Goal: Task Accomplishment & Management: Use online tool/utility

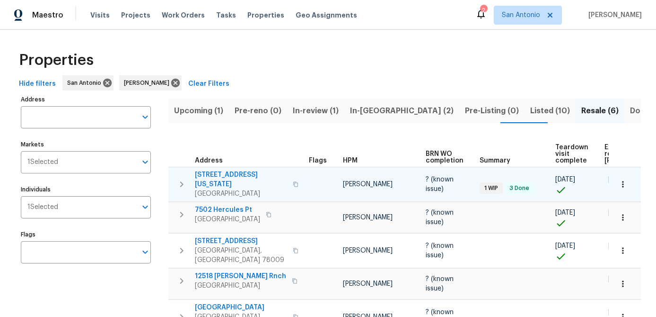
scroll to position [0, 99]
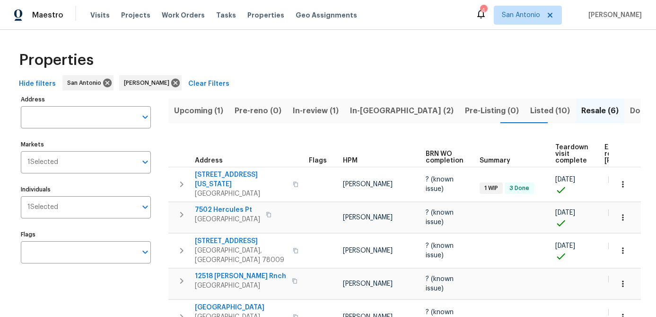
click at [194, 114] on span "Upcoming (1)" at bounding box center [198, 110] width 49 height 13
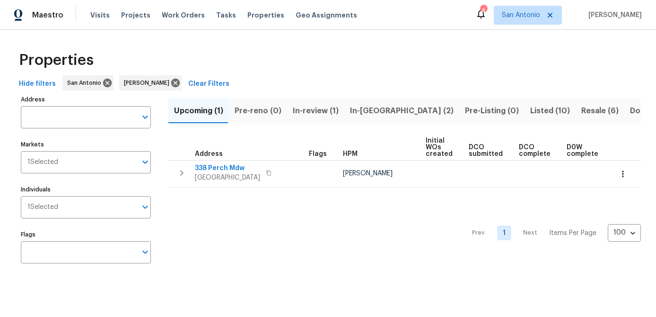
click at [304, 106] on span "In-review (1)" at bounding box center [316, 110] width 46 height 13
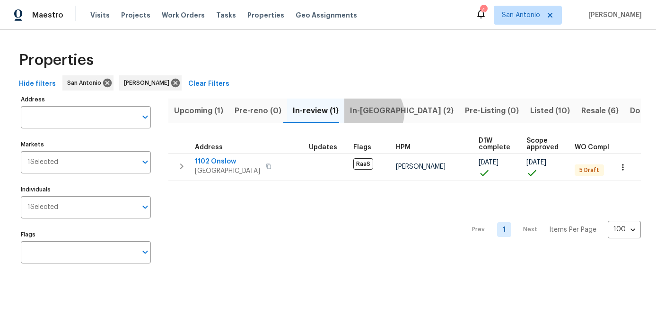
click at [367, 113] on span "In-reno (2)" at bounding box center [402, 110] width 104 height 13
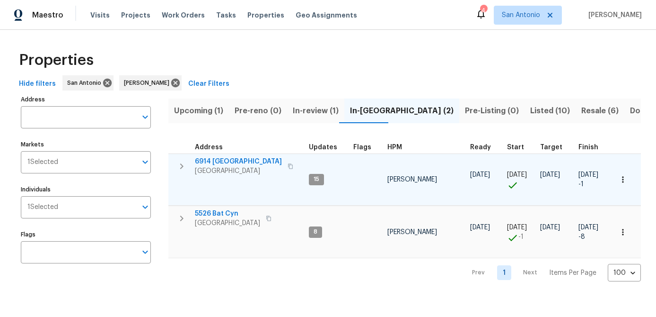
scroll to position [0, 1]
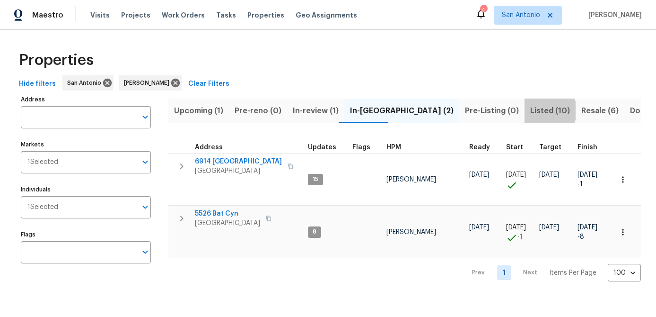
click at [531, 110] on span "Listed (10)" at bounding box center [551, 110] width 40 height 13
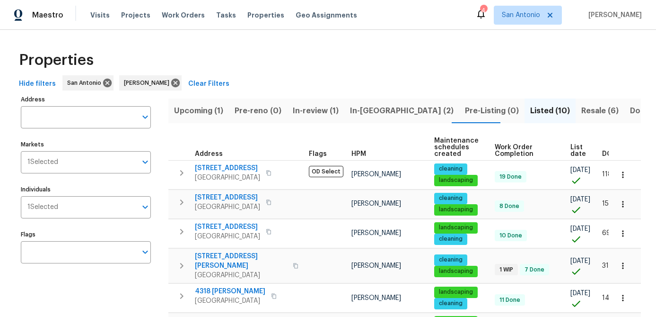
scroll to position [0, 23]
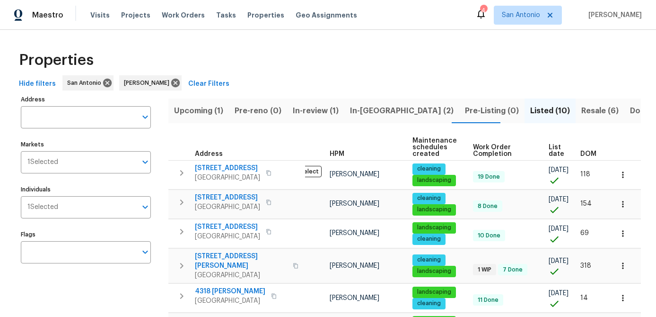
click at [554, 149] on span "List date" at bounding box center [557, 150] width 16 height 13
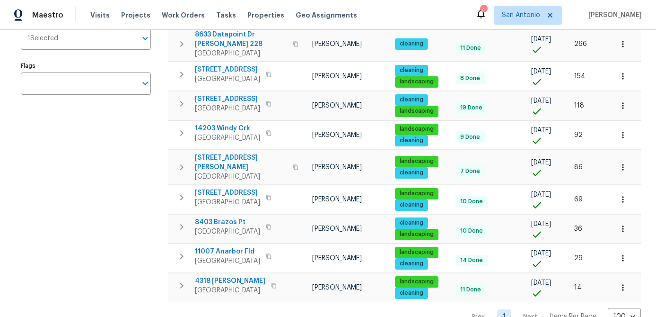
scroll to position [178, 0]
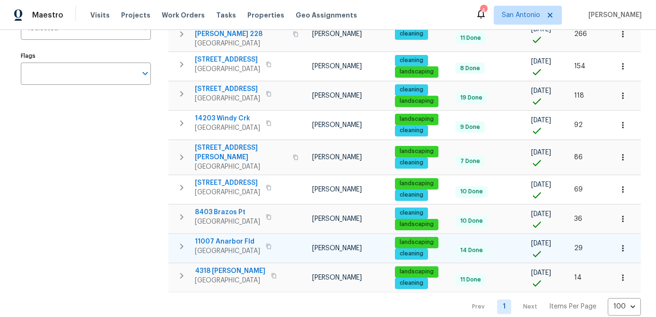
click at [230, 237] on span "11007 Anarbor Fld" at bounding box center [227, 241] width 65 height 9
click at [624, 243] on icon "button" at bounding box center [623, 247] width 9 height 9
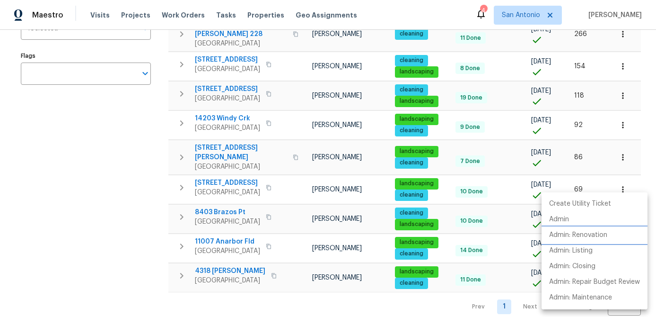
click at [597, 239] on p "Admin: Renovation" at bounding box center [579, 235] width 58 height 10
click at [225, 199] on div at bounding box center [328, 158] width 656 height 317
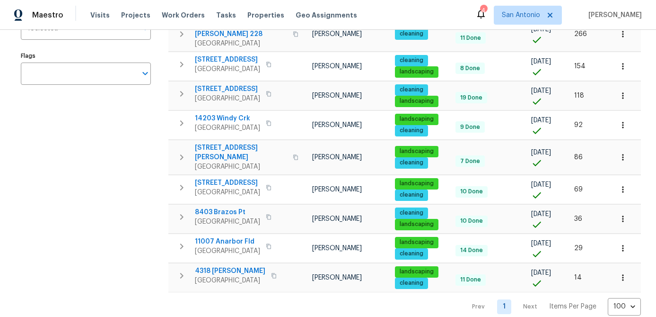
click at [225, 207] on span "8403 Brazos Pt" at bounding box center [227, 211] width 65 height 9
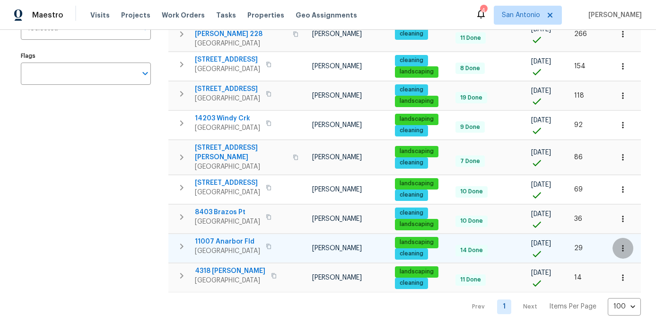
click at [626, 243] on icon "button" at bounding box center [623, 247] width 9 height 9
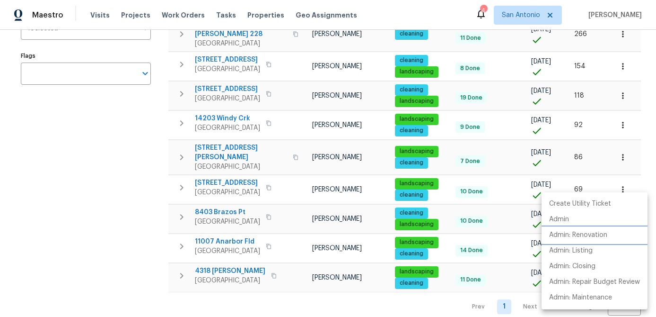
click at [598, 239] on p "Admin: Renovation" at bounding box center [579, 235] width 58 height 10
click at [133, 256] on div at bounding box center [328, 158] width 656 height 317
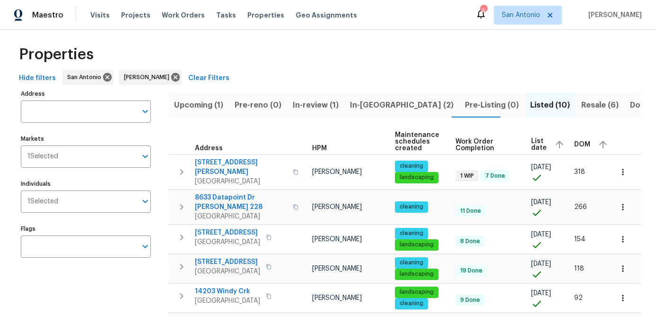
scroll to position [0, 0]
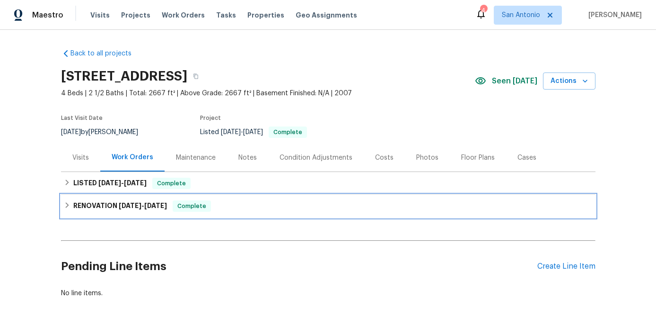
click at [189, 206] on span "Complete" at bounding box center [192, 205] width 36 height 9
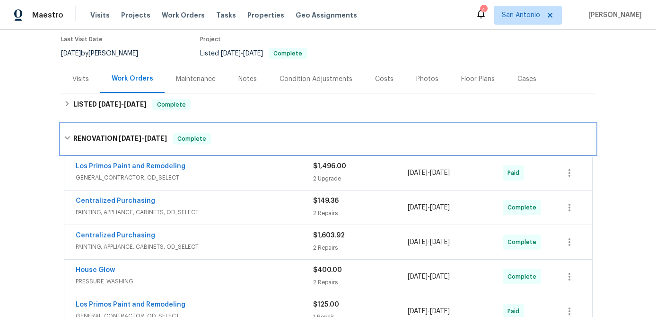
scroll to position [94, 0]
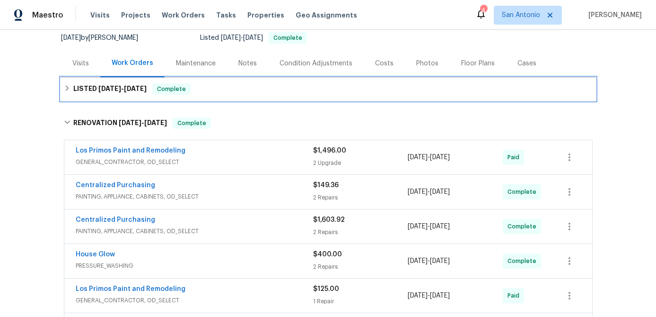
click at [177, 87] on span "Complete" at bounding box center [171, 88] width 36 height 9
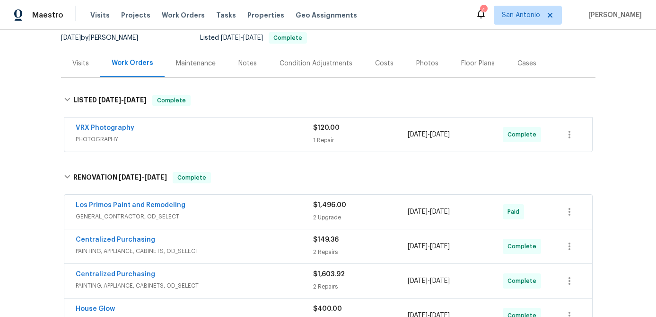
click at [381, 59] on div "Costs" at bounding box center [384, 63] width 18 height 9
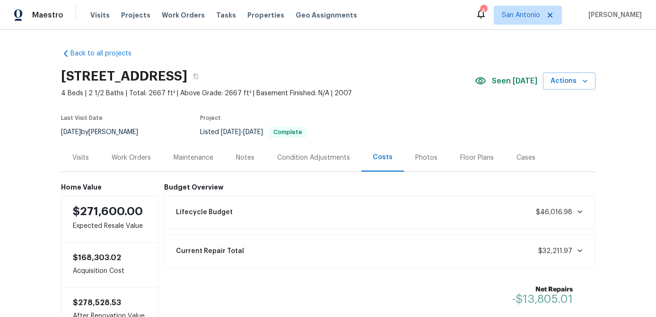
click at [242, 160] on div "Notes" at bounding box center [245, 157] width 18 height 9
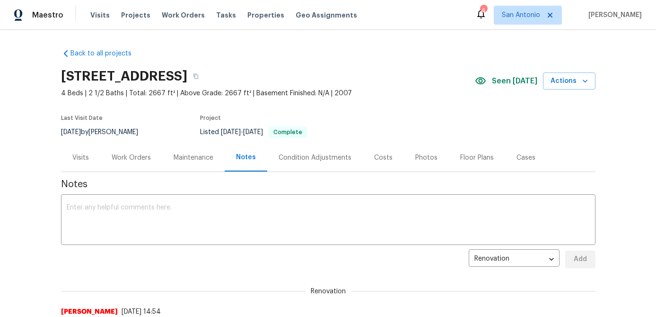
click at [130, 157] on div "Work Orders" at bounding box center [131, 157] width 39 height 9
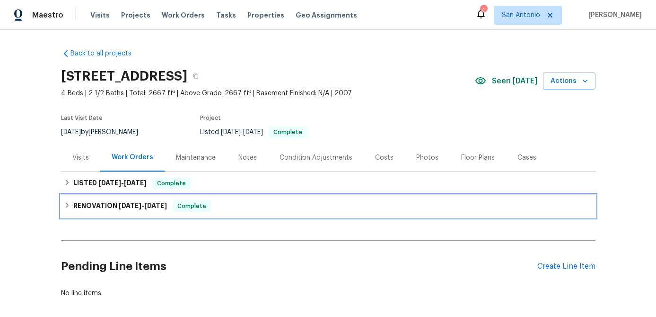
click at [197, 204] on span "Complete" at bounding box center [192, 205] width 36 height 9
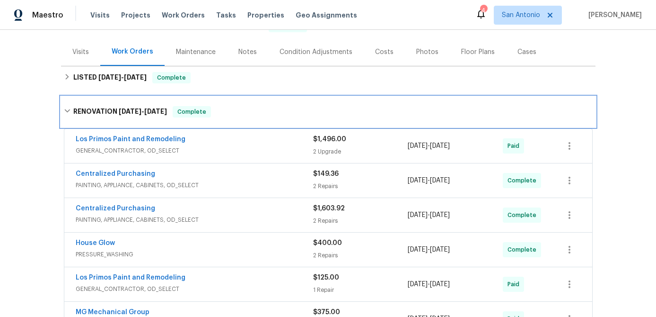
scroll to position [57, 0]
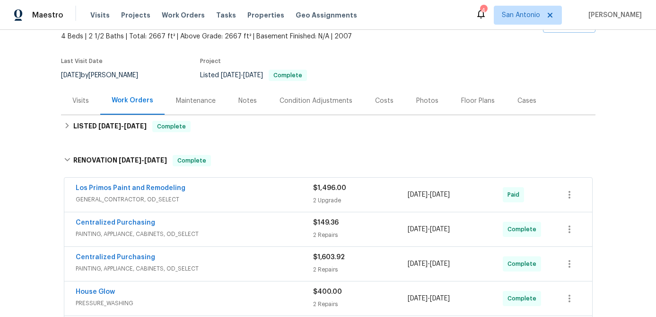
click at [258, 200] on span "GENERAL_CONTRACTOR, OD_SELECT" at bounding box center [195, 199] width 238 height 9
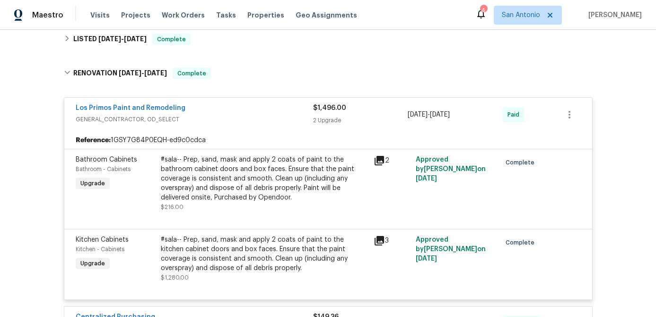
scroll to position [144, 0]
click at [227, 113] on div "Los Primos Paint and Remodeling" at bounding box center [195, 108] width 238 height 11
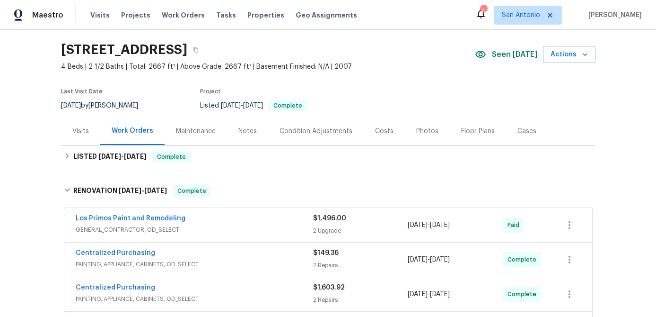
scroll to position [0, 0]
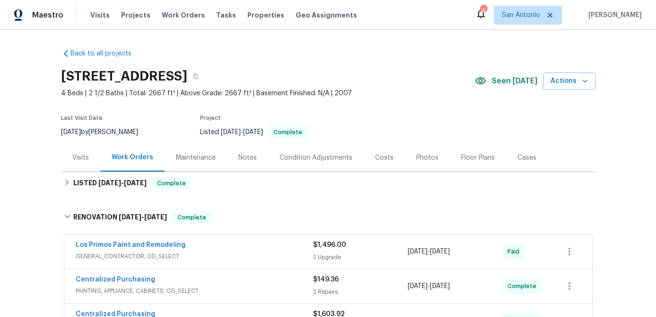
click at [248, 158] on div "Notes" at bounding box center [248, 157] width 18 height 9
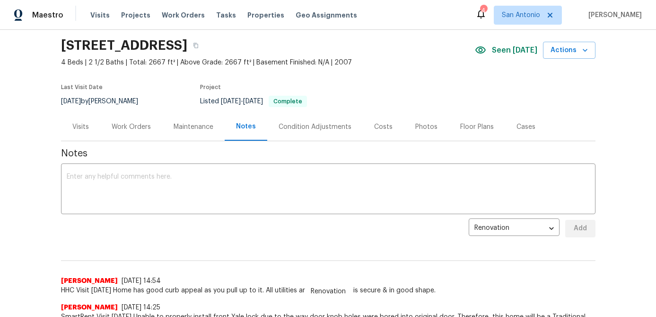
scroll to position [48, 0]
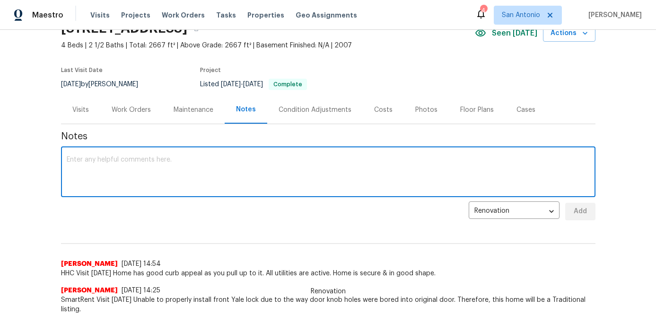
click at [215, 166] on textarea at bounding box center [328, 172] width 523 height 33
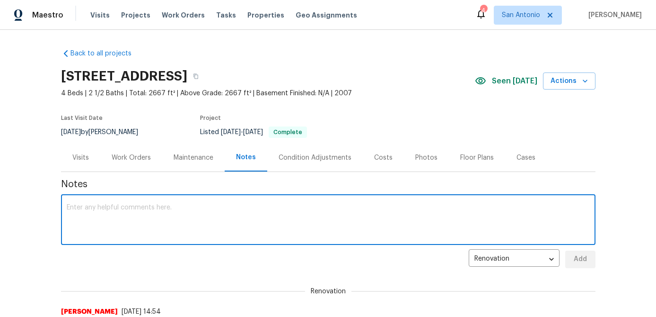
type textarea "L"
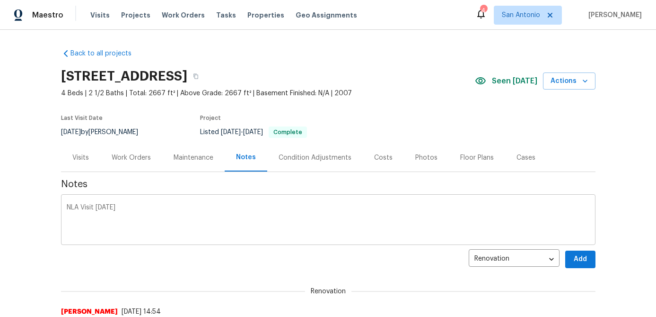
click at [66, 223] on div "NLA Visit 9/18/25 x ​" at bounding box center [328, 220] width 535 height 48
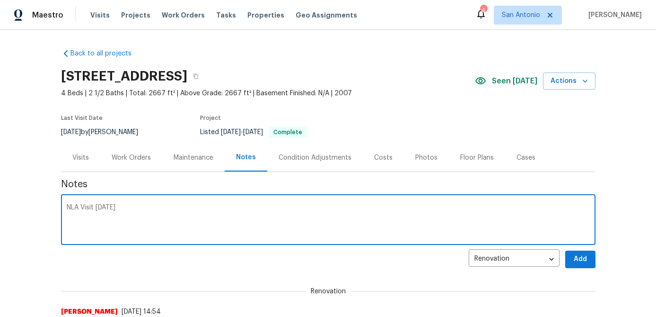
click at [67, 218] on textarea "NLA Visit 9/18/25" at bounding box center [328, 220] width 523 height 33
paste textarea "NLA Visit 9/17/25 The home is standing tall with good curb appeal. While no sal…"
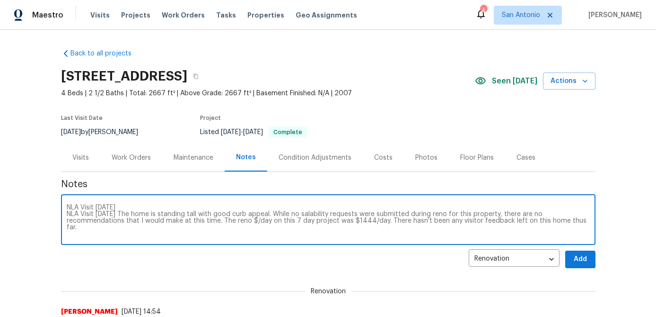
click at [122, 215] on textarea "NLA Visit 9/18/25 NLA Visit 9/17/25 The home is standing tall with good curb ap…" at bounding box center [328, 220] width 523 height 33
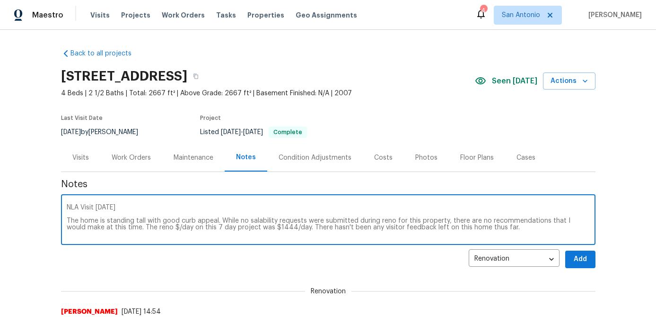
click at [122, 228] on textarea "NLA Visit 9/18/25 The home is standing tall with good curb appeal. While no sal…" at bounding box center [328, 220] width 523 height 33
click at [153, 228] on textarea "NLA Visit 9/18/25 The home is standing tall with good curb appeal. The bathroom…" at bounding box center [328, 220] width 523 height 33
click at [83, 230] on textarea "NLA Visit 9/18/25 The home is standing tall with good curb appeal. The bathroom…" at bounding box center [328, 220] width 523 height 33
type textarea "NLA Visit 9/18/25 The home is standing tall with good curb appeal. The bathroom…"
click at [381, 230] on textarea "NLA Visit 9/18/25 The home is standing tall with good curb appeal. The bathroom…" at bounding box center [328, 220] width 523 height 33
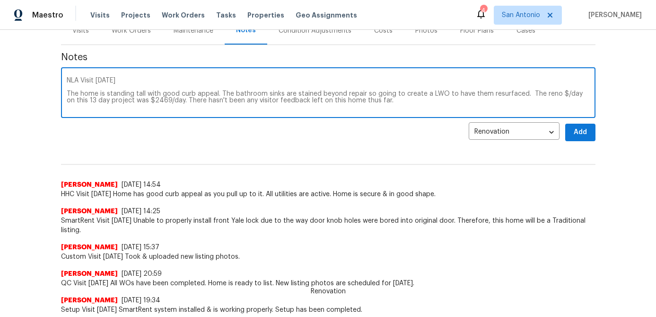
scroll to position [119, 0]
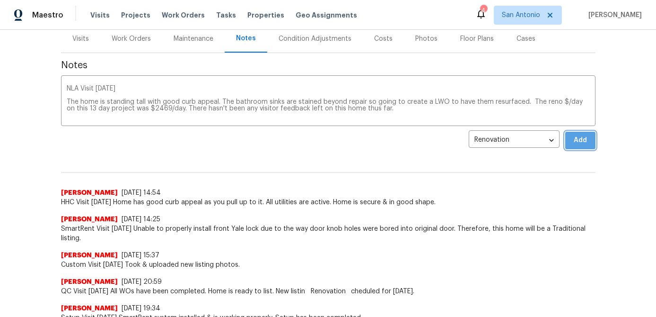
click at [587, 140] on span "Add" at bounding box center [580, 140] width 15 height 12
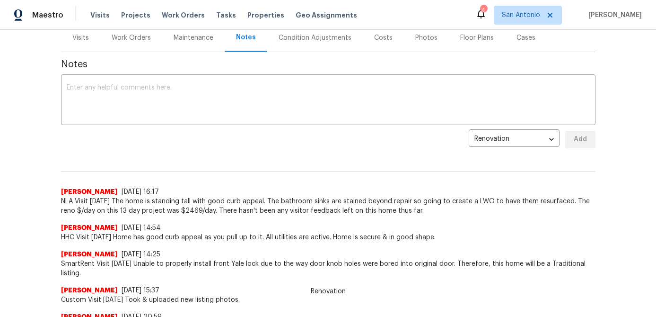
scroll to position [0, 0]
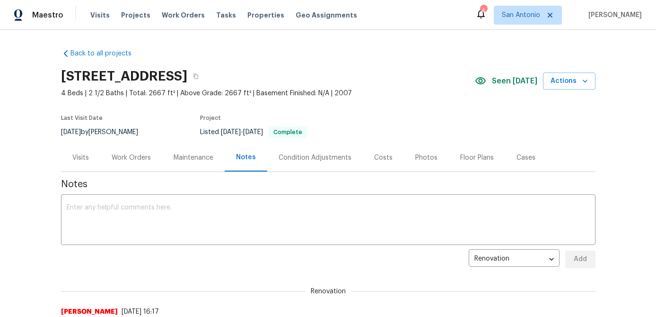
click at [128, 153] on div "Work Orders" at bounding box center [131, 157] width 39 height 9
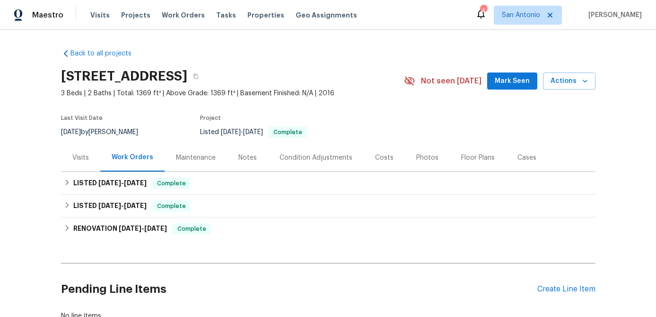
click at [243, 158] on div "Notes" at bounding box center [248, 157] width 18 height 9
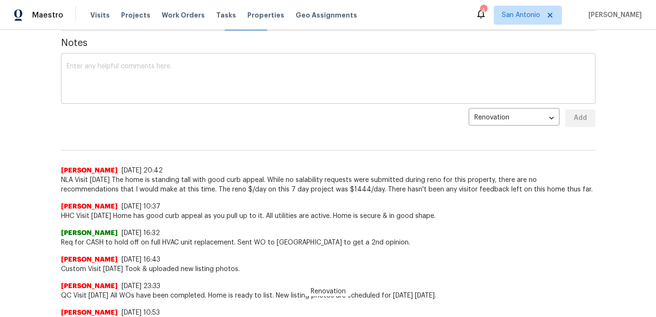
scroll to position [142, 0]
drag, startPoint x: 520, startPoint y: 190, endPoint x: 55, endPoint y: 184, distance: 464.8
click at [55, 184] on div "Back to all projects 8403 Brazos Pt, San Antonio, TX 78252 3 Beds | 2 Baths | T…" at bounding box center [328, 173] width 656 height 287
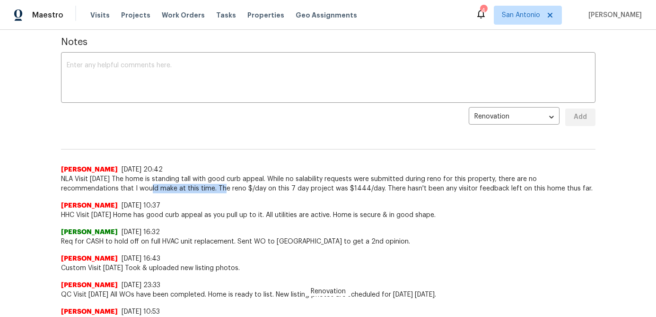
drag, startPoint x: 87, startPoint y: 188, endPoint x: 183, endPoint y: 182, distance: 96.3
click at [183, 182] on span "NLA Visit 9/17/25 The home is standing tall with good curb appeal. While no sal…" at bounding box center [328, 183] width 535 height 19
click at [50, 179] on div "Back to all projects 8403 Brazos Pt, San Antonio, TX 78252 3 Beds | 2 Baths | T…" at bounding box center [328, 173] width 656 height 287
drag, startPoint x: 58, startPoint y: 176, endPoint x: 517, endPoint y: 186, distance: 459.2
click at [517, 186] on div "Back to all projects 8403 Brazos Pt, San Antonio, TX 78252 3 Beds | 2 Baths | T…" at bounding box center [328, 173] width 656 height 287
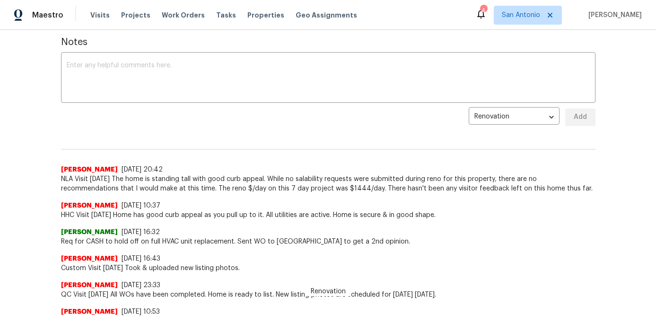
copy span "NLA Visit 9/17/25 The home is standing tall with good curb appeal. While no sal…"
click at [215, 124] on div "Renovation 9871f466-7222-495d-b075-9e999b2dfbcf ​ Add" at bounding box center [328, 117] width 535 height 18
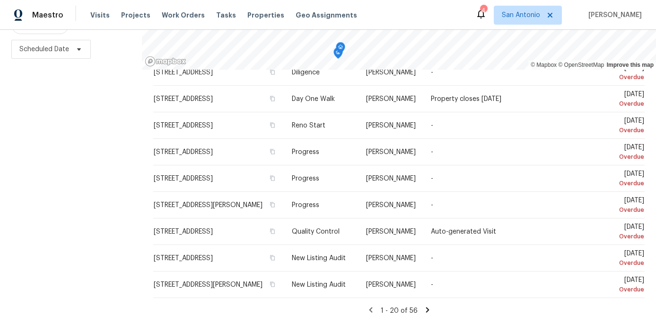
scroll to position [137, 0]
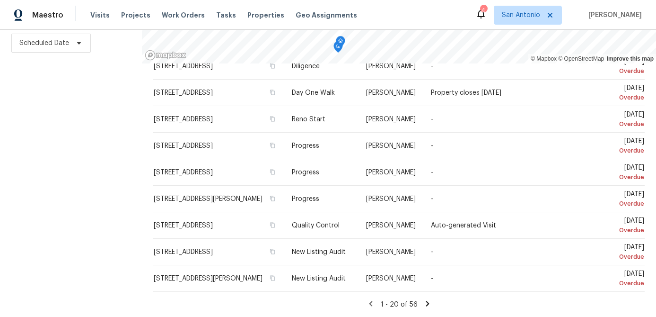
click at [426, 302] on icon at bounding box center [427, 303] width 3 height 5
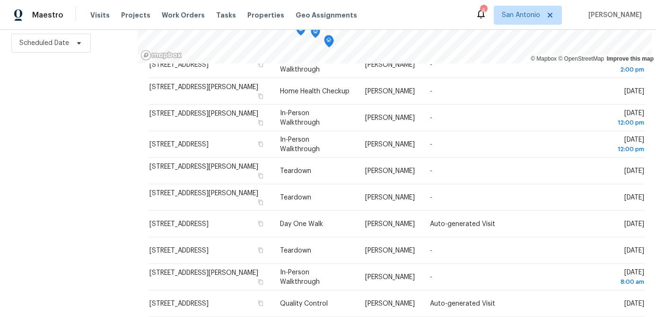
scroll to position [337, 0]
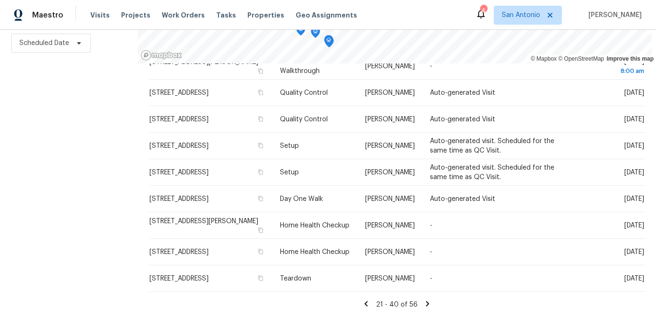
click at [426, 302] on icon at bounding box center [428, 303] width 9 height 9
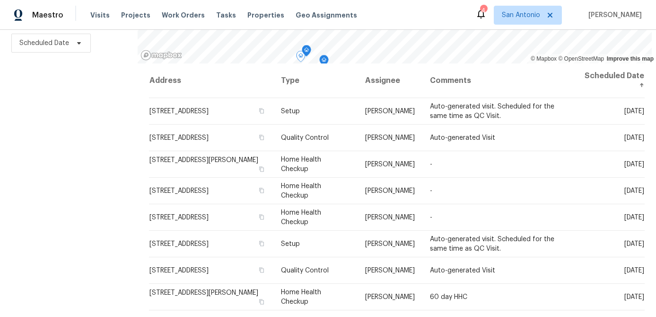
scroll to position [0, 0]
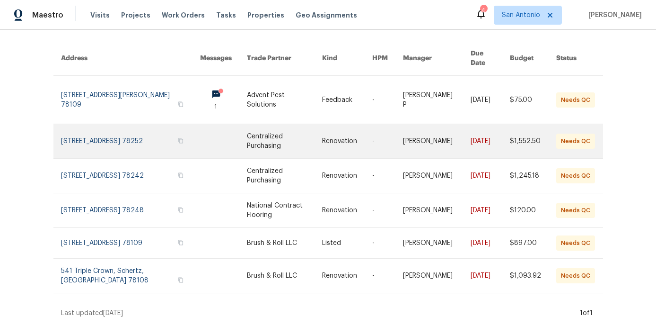
scroll to position [72, 0]
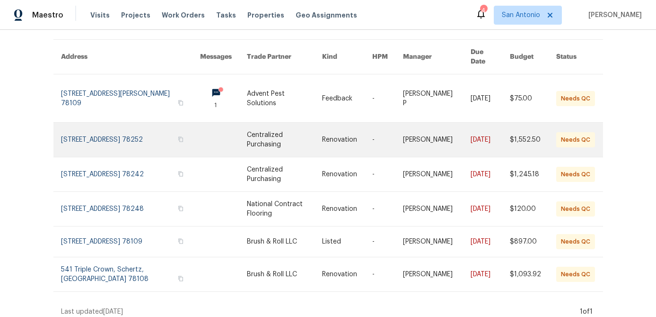
click at [268, 137] on link at bounding box center [284, 140] width 75 height 34
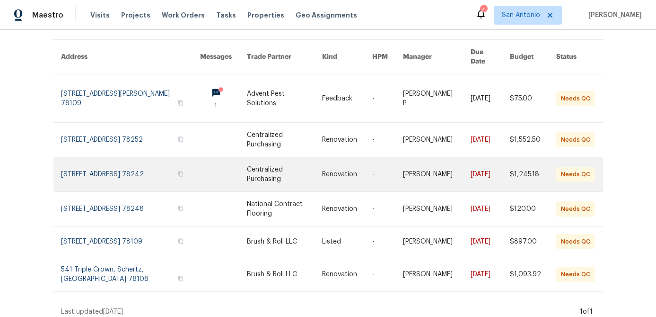
click at [143, 165] on link at bounding box center [131, 174] width 140 height 34
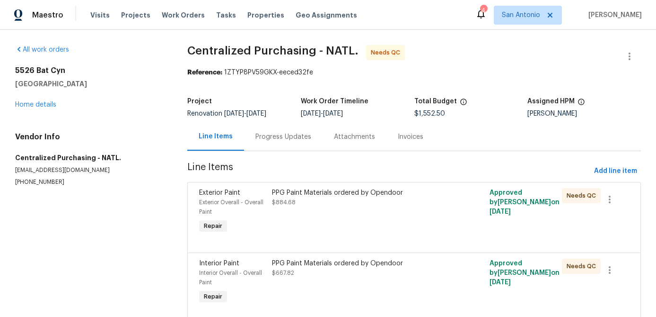
click at [335, 208] on div "PPG Paint Materials ordered by Opendoor $884.68" at bounding box center [360, 211] width 182 height 53
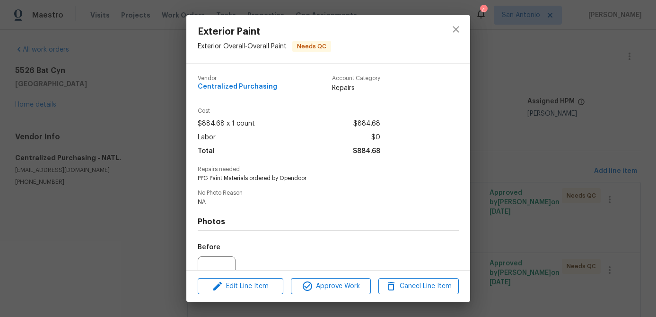
scroll to position [95, 0]
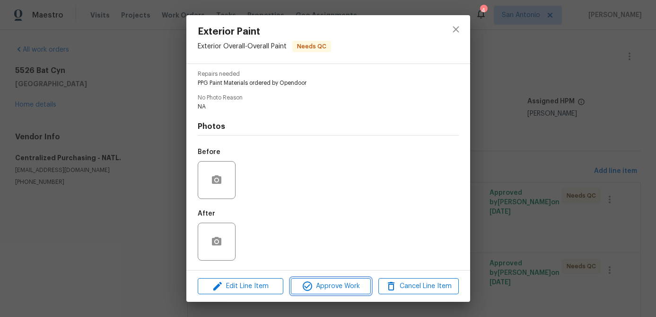
click at [330, 285] on span "Approve Work" at bounding box center [331, 286] width 74 height 12
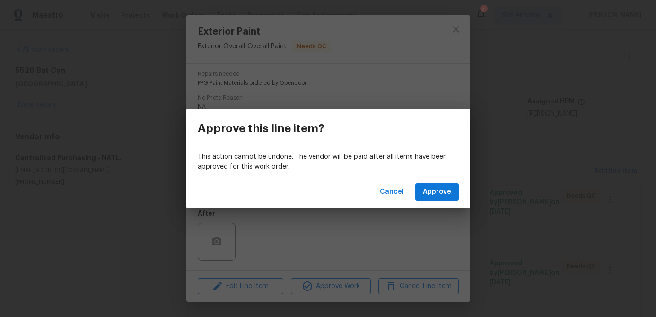
click at [448, 175] on div "This action cannot be undone. The vendor will be paid after all items have been…" at bounding box center [328, 161] width 284 height 27
click at [439, 189] on span "Approve" at bounding box center [437, 192] width 28 height 12
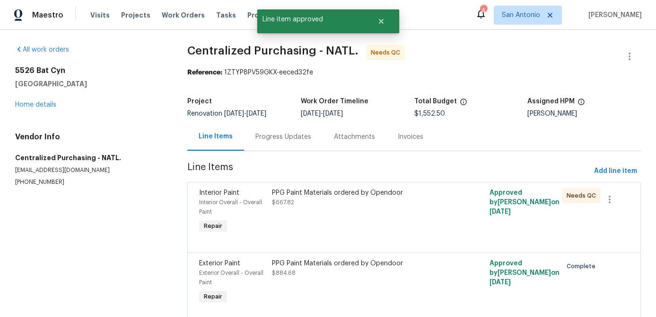
click at [344, 223] on div "PPG Paint Materials ordered by Opendoor $667.82" at bounding box center [360, 211] width 182 height 53
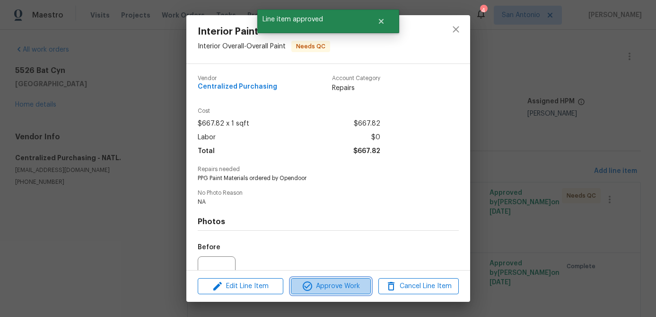
click at [329, 282] on span "Approve Work" at bounding box center [331, 286] width 74 height 12
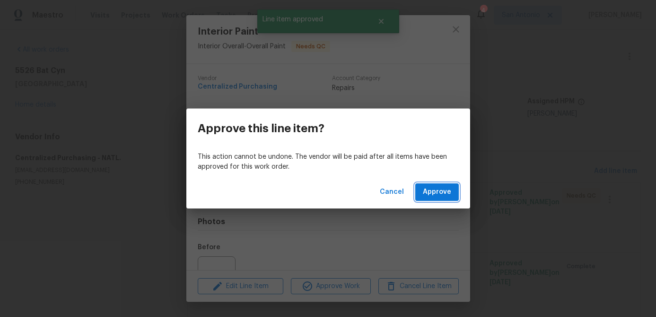
click at [449, 186] on span "Approve" at bounding box center [437, 192] width 28 height 12
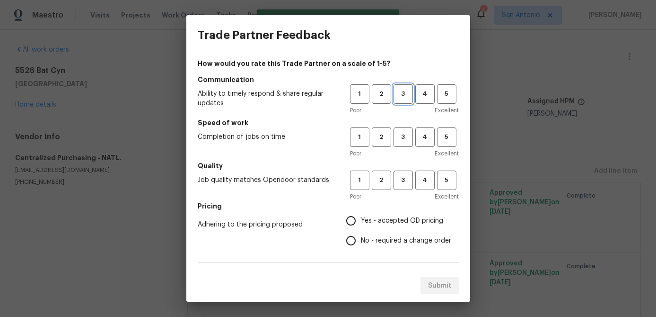
click at [403, 96] on span "3" at bounding box center [404, 94] width 18 height 11
click at [403, 133] on span "3" at bounding box center [404, 137] width 18 height 11
click at [402, 176] on span "3" at bounding box center [404, 180] width 18 height 11
click at [352, 220] on input "Yes - accepted OD pricing" at bounding box center [351, 221] width 20 height 20
radio input "true"
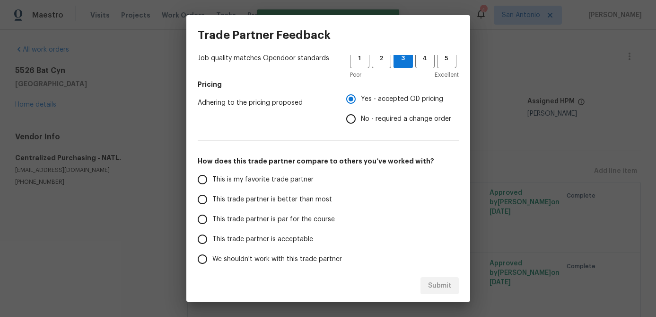
scroll to position [164, 0]
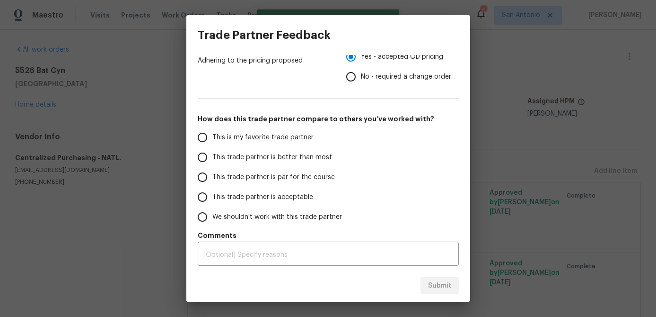
click at [205, 175] on input "This trade partner is par for the course" at bounding box center [203, 177] width 20 height 20
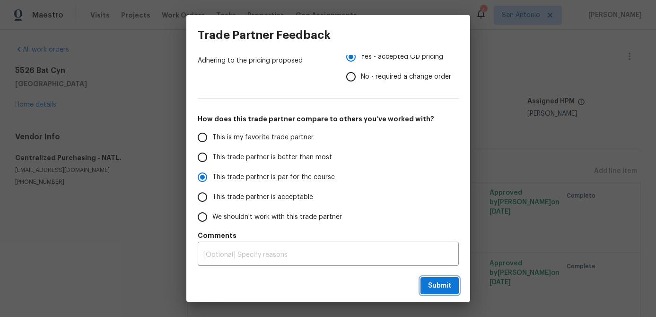
click at [442, 280] on span "Submit" at bounding box center [439, 286] width 23 height 12
radio input "true"
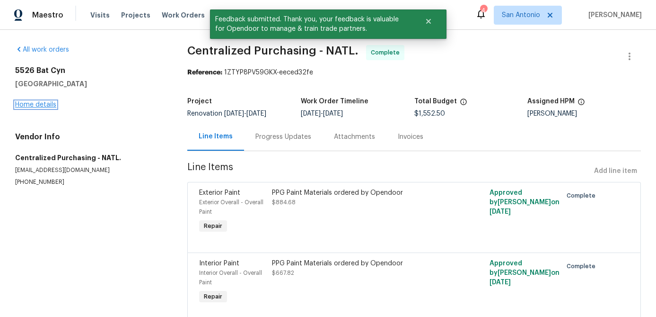
click at [36, 102] on link "Home details" at bounding box center [35, 104] width 41 height 7
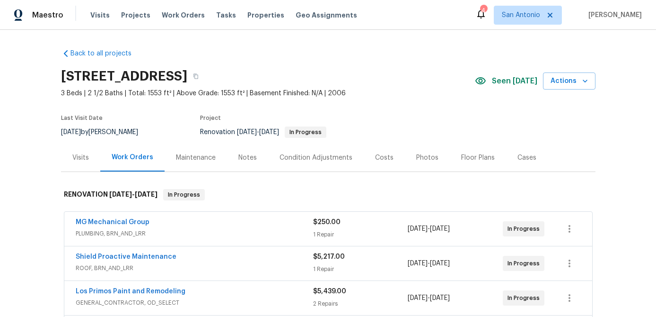
scroll to position [30, 0]
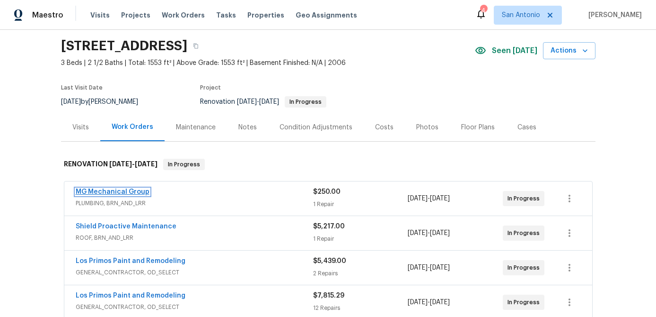
click at [134, 194] on link "MG Mechanical Group" at bounding box center [113, 191] width 74 height 7
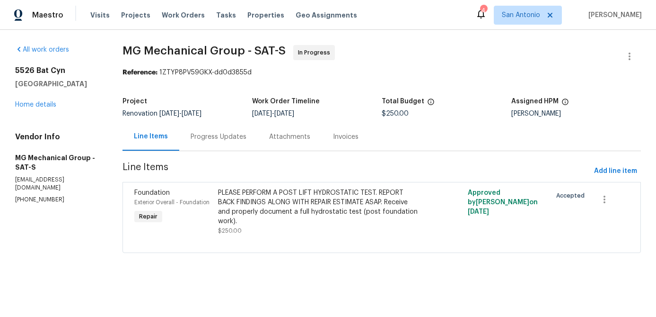
click at [218, 137] on div "Progress Updates" at bounding box center [219, 136] width 56 height 9
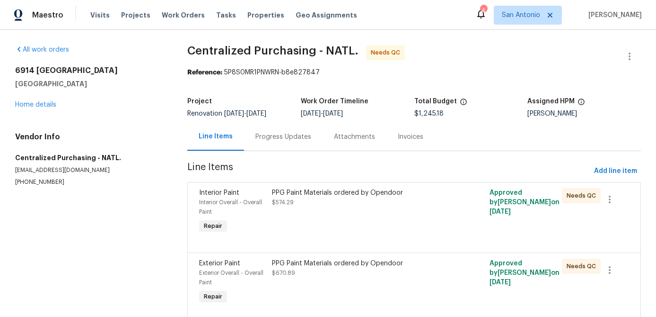
scroll to position [34, 0]
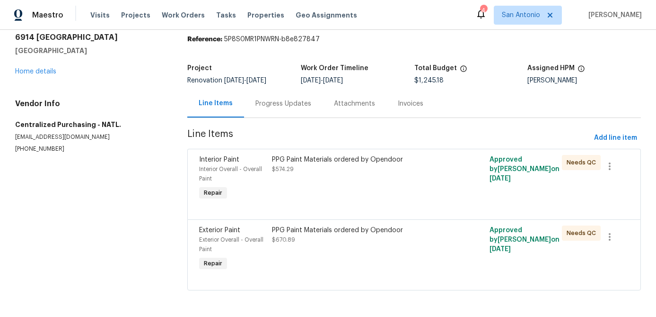
click at [334, 175] on div "PPG Paint Materials ordered by Opendoor $574.29" at bounding box center [360, 178] width 182 height 53
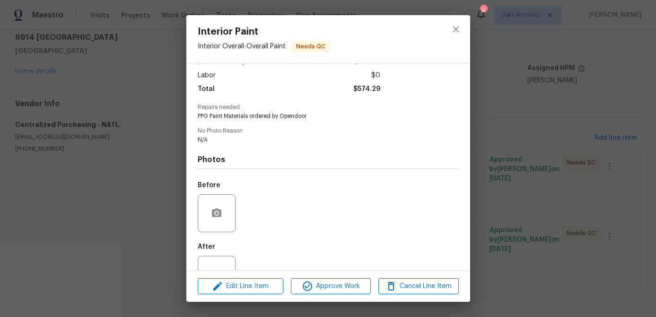
scroll to position [95, 0]
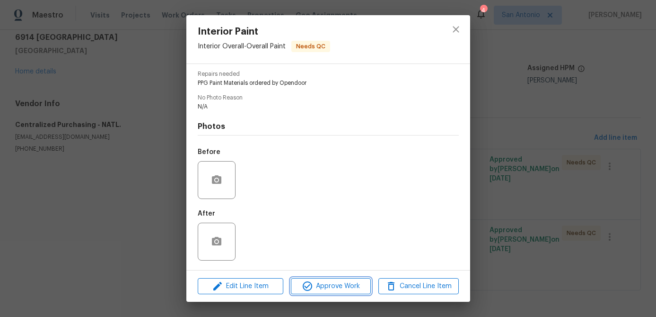
click at [327, 288] on span "Approve Work" at bounding box center [331, 286] width 74 height 12
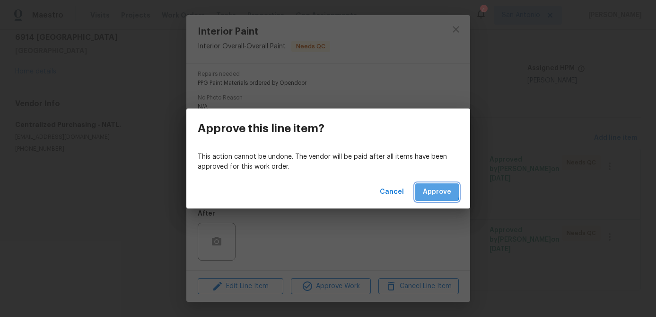
click at [429, 191] on span "Approve" at bounding box center [437, 192] width 28 height 12
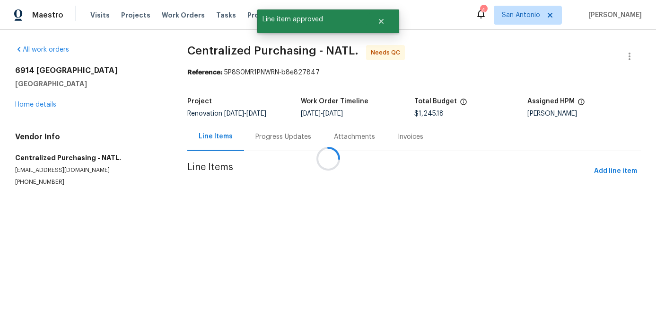
scroll to position [0, 0]
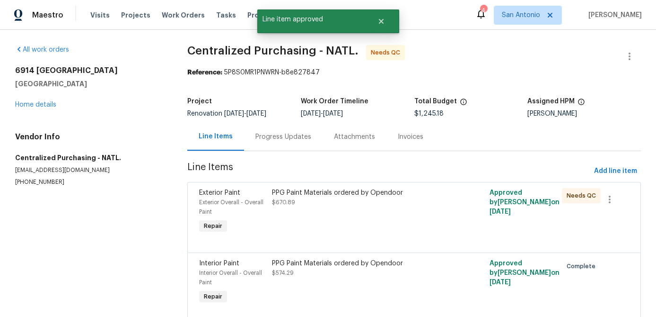
click at [312, 220] on div "PPG Paint Materials ordered by Opendoor $670.89" at bounding box center [360, 211] width 182 height 53
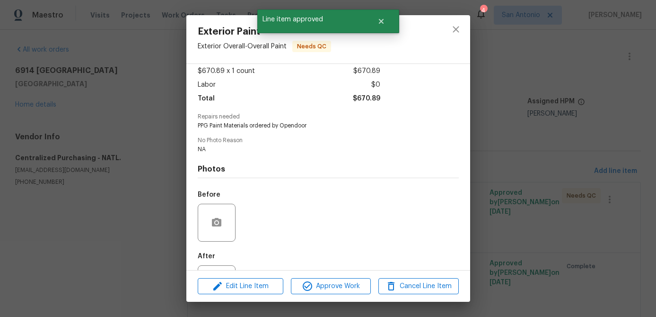
scroll to position [87, 0]
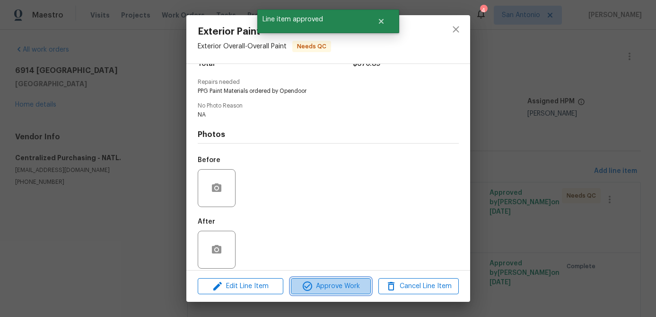
click at [319, 280] on span "Approve Work" at bounding box center [331, 286] width 74 height 12
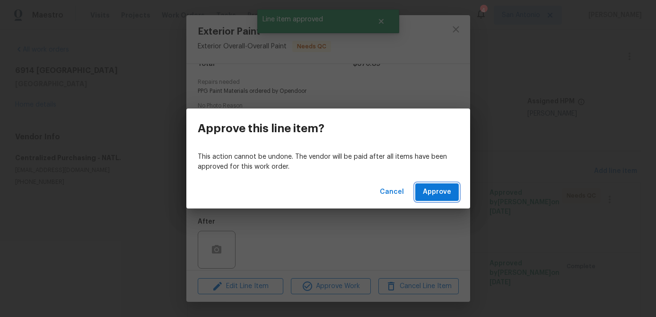
click at [439, 193] on span "Approve" at bounding box center [437, 192] width 28 height 12
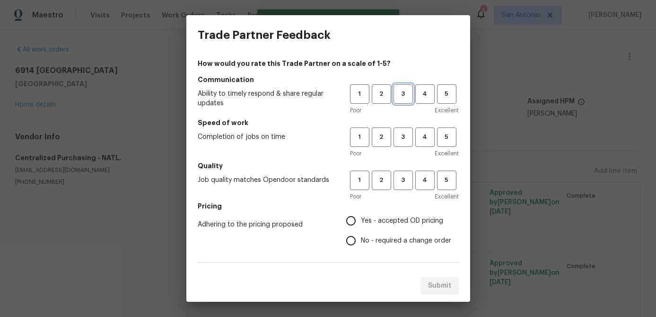
click at [404, 93] on span "3" at bounding box center [404, 94] width 18 height 11
click at [400, 136] on span "3" at bounding box center [404, 137] width 18 height 11
click at [406, 180] on span "3" at bounding box center [404, 180] width 18 height 11
click at [352, 216] on input "Yes - accepted OD pricing" at bounding box center [351, 221] width 20 height 20
radio input "true"
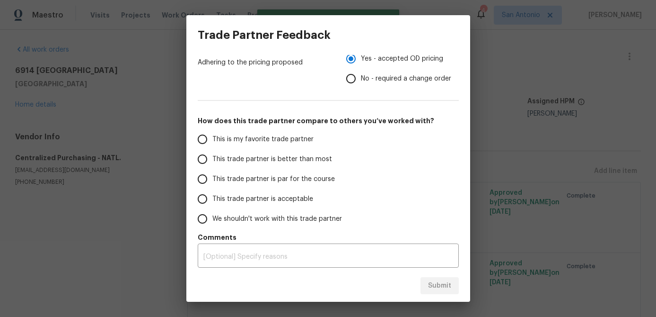
scroll to position [164, 0]
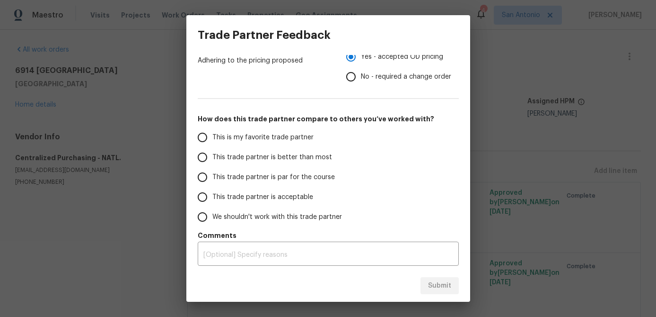
click at [203, 176] on input "This trade partner is par for the course" at bounding box center [203, 177] width 20 height 20
click at [437, 287] on span "Submit" at bounding box center [439, 286] width 23 height 12
radio input "true"
radio input "false"
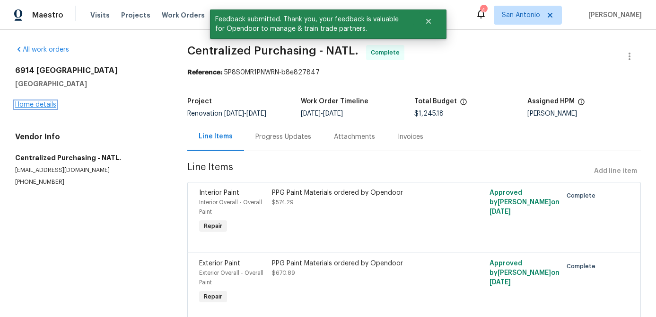
click at [46, 106] on link "Home details" at bounding box center [35, 104] width 41 height 7
